Goal: Use online tool/utility: Utilize a website feature to perform a specific function

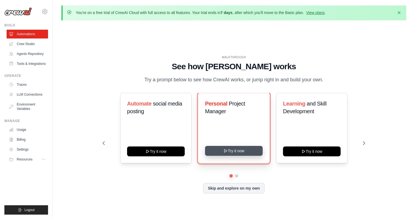
click at [240, 151] on button "Try it now" at bounding box center [234, 151] width 58 height 10
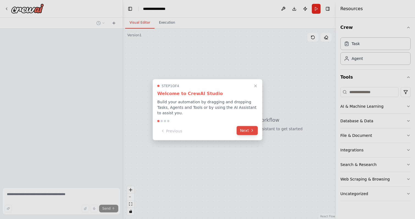
click at [244, 130] on button "Next" at bounding box center [247, 130] width 21 height 9
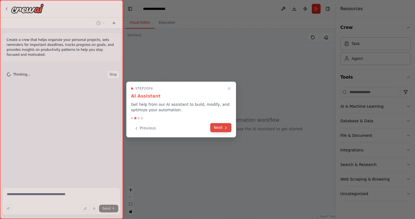
click at [224, 126] on icon at bounding box center [226, 128] width 4 height 4
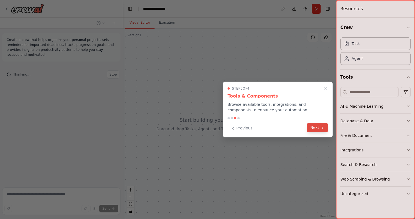
click at [312, 126] on button "Next" at bounding box center [317, 127] width 21 height 9
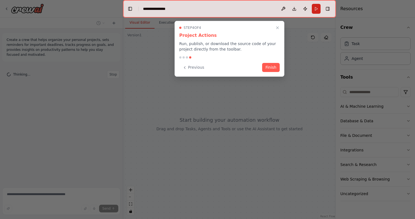
click at [271, 73] on div "Step 4 of 4 Project Actions Run, publish, or download the source code of your p…" at bounding box center [230, 49] width 110 height 56
click at [271, 70] on button "Finish" at bounding box center [271, 66] width 18 height 9
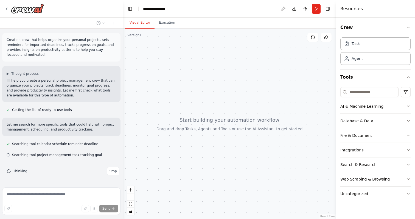
click at [238, 110] on div at bounding box center [229, 124] width 213 height 190
click at [349, 48] on div "Task" at bounding box center [376, 43] width 70 height 13
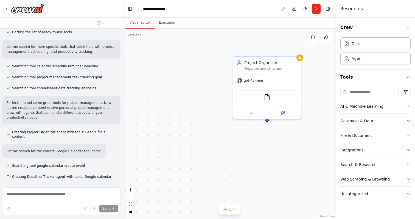
scroll to position [89, 0]
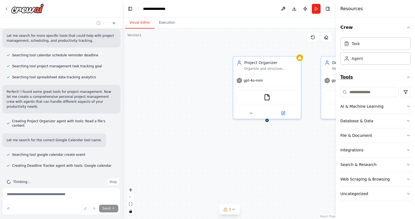
click at [407, 77] on icon "button" at bounding box center [409, 77] width 4 height 4
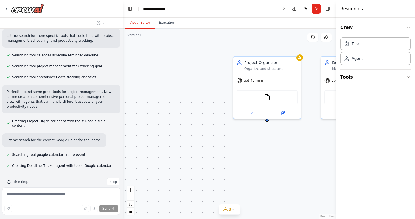
click at [407, 77] on icon "button" at bounding box center [409, 77] width 4 height 4
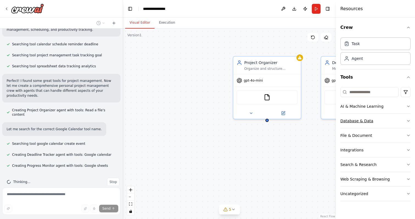
click at [408, 120] on icon "button" at bounding box center [409, 121] width 4 height 4
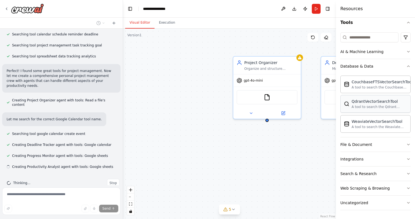
scroll to position [111, 0]
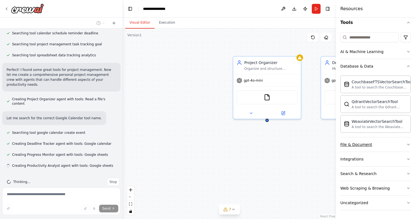
click at [408, 143] on icon "button" at bounding box center [409, 144] width 4 height 4
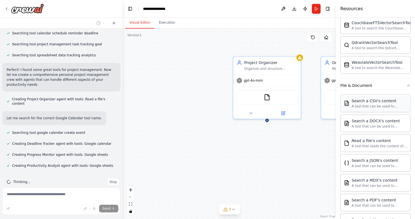
scroll to position [115, 0]
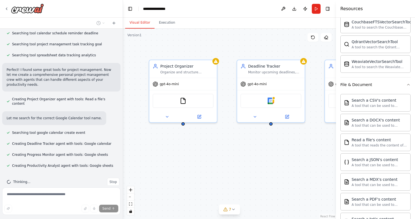
drag, startPoint x: 295, startPoint y: 156, endPoint x: 210, endPoint y: 159, distance: 84.1
click at [210, 159] on div "Project Organizer Organize and structure personal projects by categorizing task…" at bounding box center [229, 124] width 213 height 190
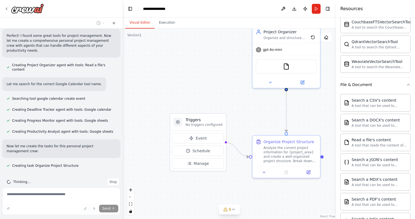
scroll to position [156, 0]
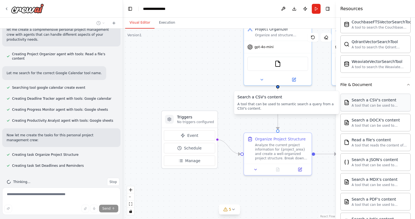
drag, startPoint x: 272, startPoint y: 146, endPoint x: 362, endPoint y: 106, distance: 98.3
click at [362, 106] on div "Create a crew that helps organize your personal projects, sets reminders for im…" at bounding box center [207, 109] width 415 height 219
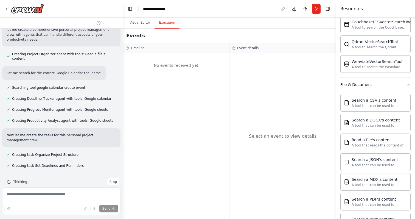
click at [172, 23] on button "Execution" at bounding box center [167, 23] width 25 height 12
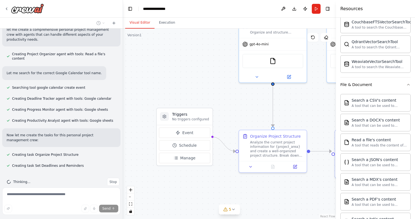
click at [138, 24] on button "Visual Editor" at bounding box center [139, 23] width 29 height 12
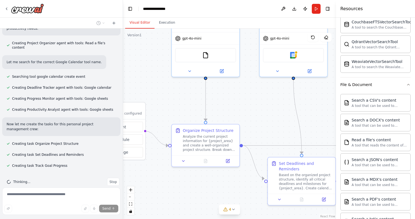
drag, startPoint x: 241, startPoint y: 95, endPoint x: 174, endPoint y: 89, distance: 67.6
click at [174, 89] on div ".deletable-edge-delete-btn { width: 20px; height: 20px; border: 0px solid #ffff…" at bounding box center [229, 124] width 213 height 190
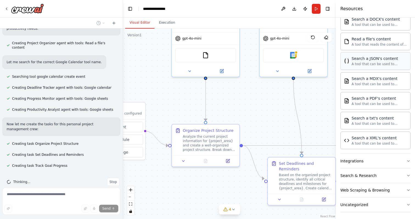
scroll to position [217, 0]
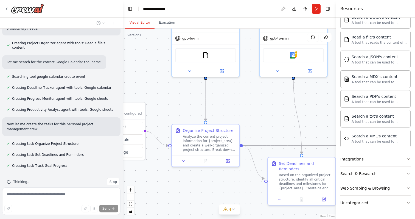
click at [372, 160] on button "Integrations" at bounding box center [376, 159] width 70 height 14
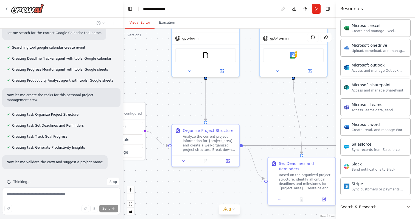
scroll to position [538, 0]
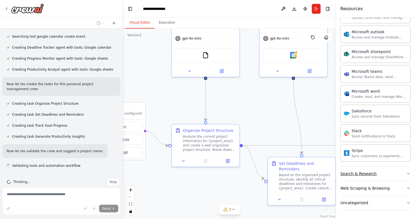
click at [381, 175] on button "Search & Research" at bounding box center [376, 173] width 70 height 14
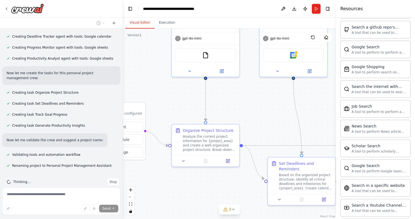
scroll to position [820, 0]
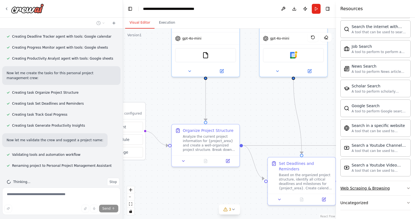
click at [395, 186] on button "Web Scraping & Browsing" at bounding box center [376, 188] width 70 height 14
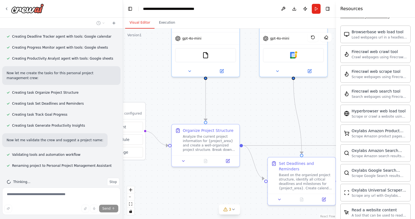
scroll to position [1121, 0]
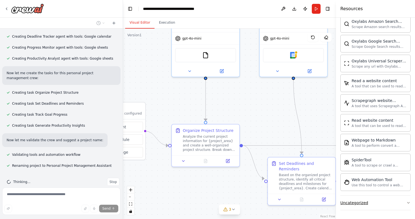
click at [396, 204] on button "Uncategorized" at bounding box center [376, 203] width 70 height 14
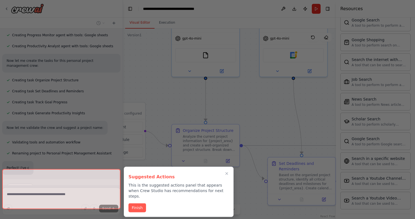
scroll to position [231, 0]
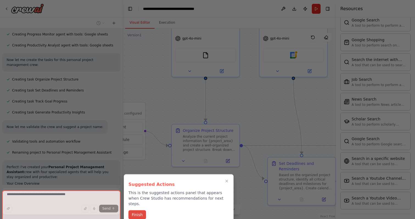
click at [137, 210] on button "Finish" at bounding box center [138, 214] width 18 height 9
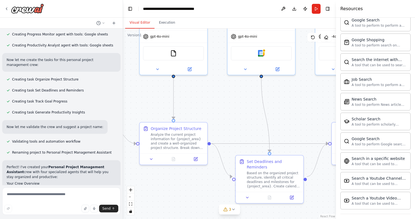
drag, startPoint x: 179, startPoint y: 177, endPoint x: 147, endPoint y: 175, distance: 32.5
click at [147, 175] on div ".deletable-edge-delete-btn { width: 20px; height: 20px; border: 0px solid #ffff…" at bounding box center [229, 124] width 213 height 190
click at [257, 172] on div "Based on the organized project structure, identify all critical deadlines and m…" at bounding box center [273, 179] width 53 height 18
click at [295, 195] on icon at bounding box center [294, 196] width 3 height 3
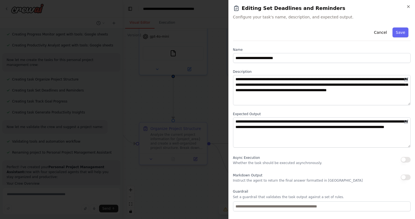
scroll to position [29, 0]
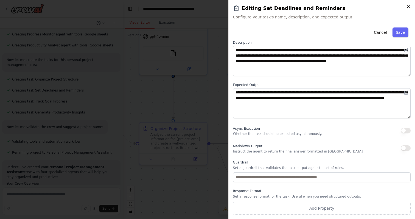
click at [409, 7] on icon "button" at bounding box center [409, 6] width 4 height 4
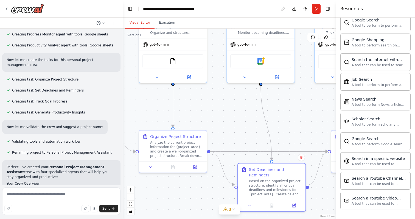
drag, startPoint x: 281, startPoint y: 86, endPoint x: 282, endPoint y: 121, distance: 34.9
click at [282, 121] on div ".deletable-edge-delete-btn { width: 20px; height: 20px; border: 0px solid #ffff…" at bounding box center [229, 124] width 213 height 190
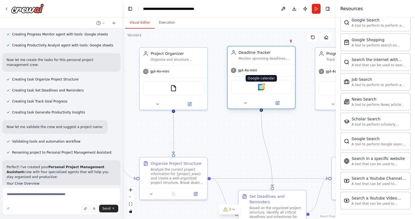
click at [264, 90] on img at bounding box center [261, 87] width 7 height 7
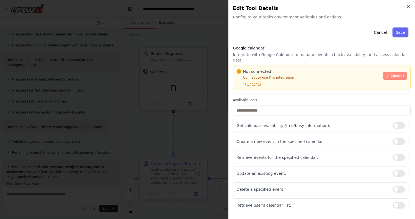
click at [394, 74] on span "Connect" at bounding box center [398, 76] width 14 height 4
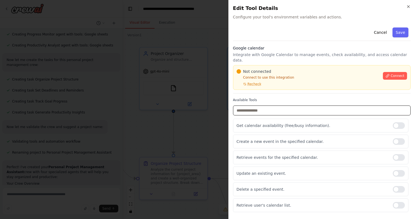
click at [364, 106] on input "text" at bounding box center [322, 111] width 178 height 10
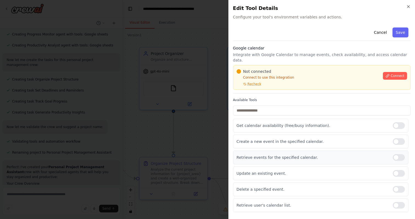
click at [361, 155] on p "Retrieve events for the specified calendar." at bounding box center [313, 157] width 152 height 5
click at [400, 154] on div at bounding box center [399, 157] width 12 height 7
click at [399, 154] on div at bounding box center [399, 157] width 12 height 7
click at [408, 8] on icon "button" at bounding box center [409, 6] width 4 height 4
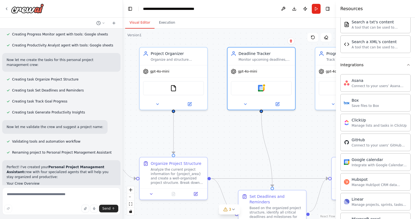
scroll to position [0, 0]
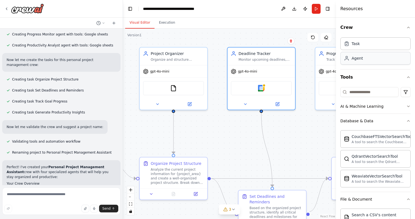
click at [362, 60] on div "Agent" at bounding box center [357, 57] width 11 height 5
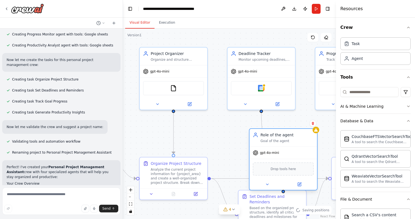
drag, startPoint x: 298, startPoint y: 147, endPoint x: 266, endPoint y: 139, distance: 32.4
click at [266, 139] on div "Goal of the agent" at bounding box center [287, 141] width 53 height 4
click at [292, 171] on span "Drop tools here" at bounding box center [284, 168] width 26 height 5
click at [268, 186] on icon at bounding box center [267, 184] width 4 height 4
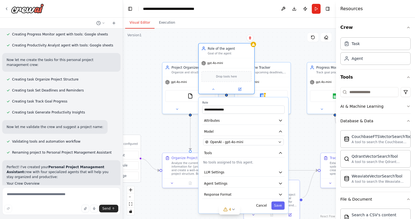
drag, startPoint x: 284, startPoint y: 136, endPoint x: 232, endPoint y: 50, distance: 99.9
click at [232, 50] on div "Role of the agent" at bounding box center [230, 48] width 44 height 4
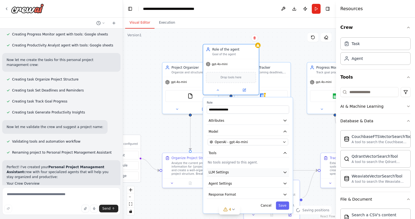
click at [268, 171] on button "LLM Settings" at bounding box center [248, 172] width 82 height 8
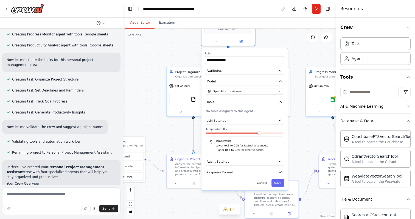
drag, startPoint x: 251, startPoint y: 106, endPoint x: 247, endPoint y: 55, distance: 50.7
click at [247, 55] on div "**********" at bounding box center [244, 58] width 79 height 12
click at [279, 160] on icon "button" at bounding box center [280, 161] width 4 height 4
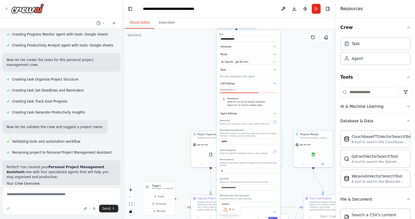
drag, startPoint x: 256, startPoint y: 90, endPoint x: 257, endPoint y: 34, distance: 56.1
click at [257, 34] on div "**********" at bounding box center [249, 37] width 59 height 9
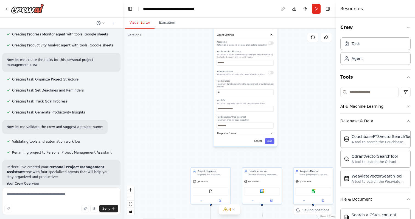
drag, startPoint x: 264, startPoint y: 154, endPoint x: 260, endPoint y: 77, distance: 76.5
click at [260, 77] on div "Reasoning Reflect on a task and create a plan before execution Max Reasoning At…" at bounding box center [245, 84] width 57 height 88
click at [261, 134] on button "Response Format" at bounding box center [245, 133] width 59 height 6
click at [258, 158] on button "Cancel" at bounding box center [258, 158] width 12 height 6
click at [329, 9] on button "Toggle Right Sidebar" at bounding box center [328, 9] width 8 height 8
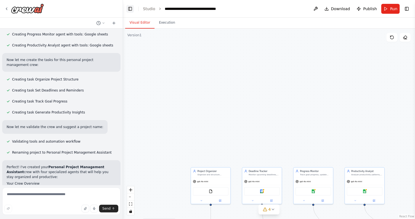
click at [129, 11] on button "Toggle Left Sidebar" at bounding box center [130, 9] width 8 height 8
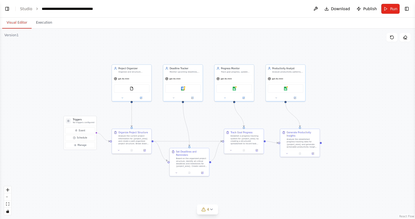
drag, startPoint x: 146, startPoint y: 90, endPoint x: 190, endPoint y: -13, distance: 111.8
click at [190, 0] on html "Create a crew that helps organize your personal projects, sets reminders for im…" at bounding box center [207, 109] width 415 height 219
click at [393, 38] on icon at bounding box center [392, 37] width 4 height 4
click at [407, 37] on icon at bounding box center [406, 37] width 4 height 3
click at [370, 10] on span "Publish" at bounding box center [370, 8] width 14 height 5
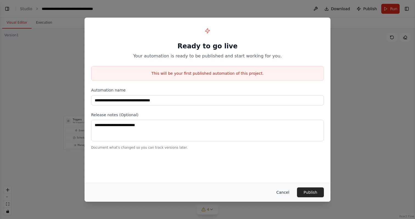
click at [284, 193] on button "Cancel" at bounding box center [283, 192] width 22 height 10
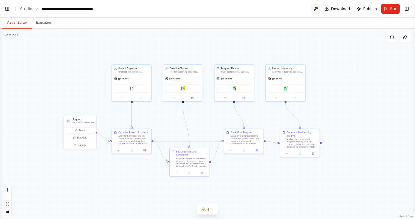
click at [318, 10] on button at bounding box center [316, 9] width 9 height 10
